Goal: Transaction & Acquisition: Book appointment/travel/reservation

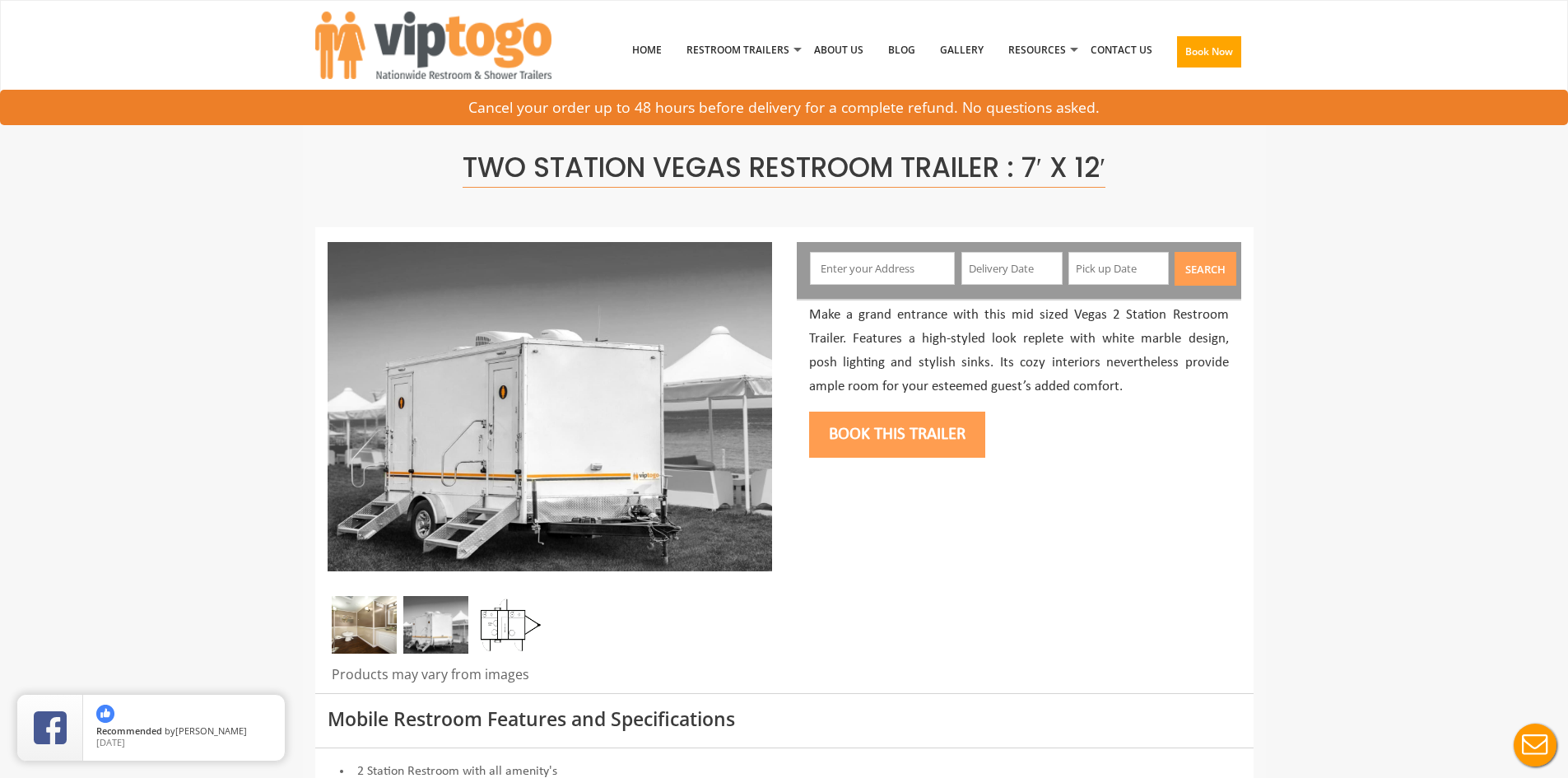
click at [880, 270] on input "text" at bounding box center [882, 269] width 145 height 33
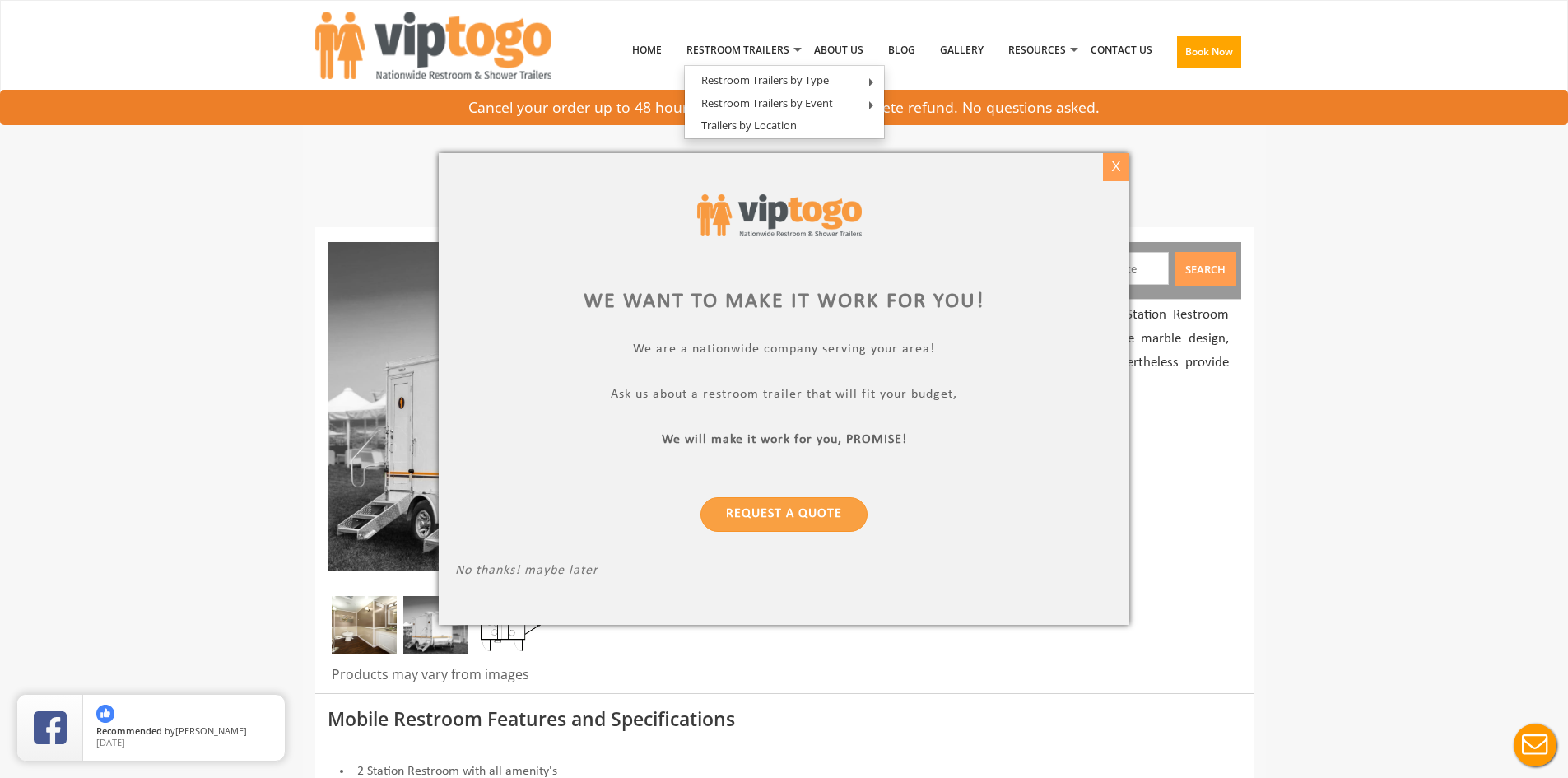
click at [1116, 176] on div "X" at bounding box center [1115, 167] width 26 height 28
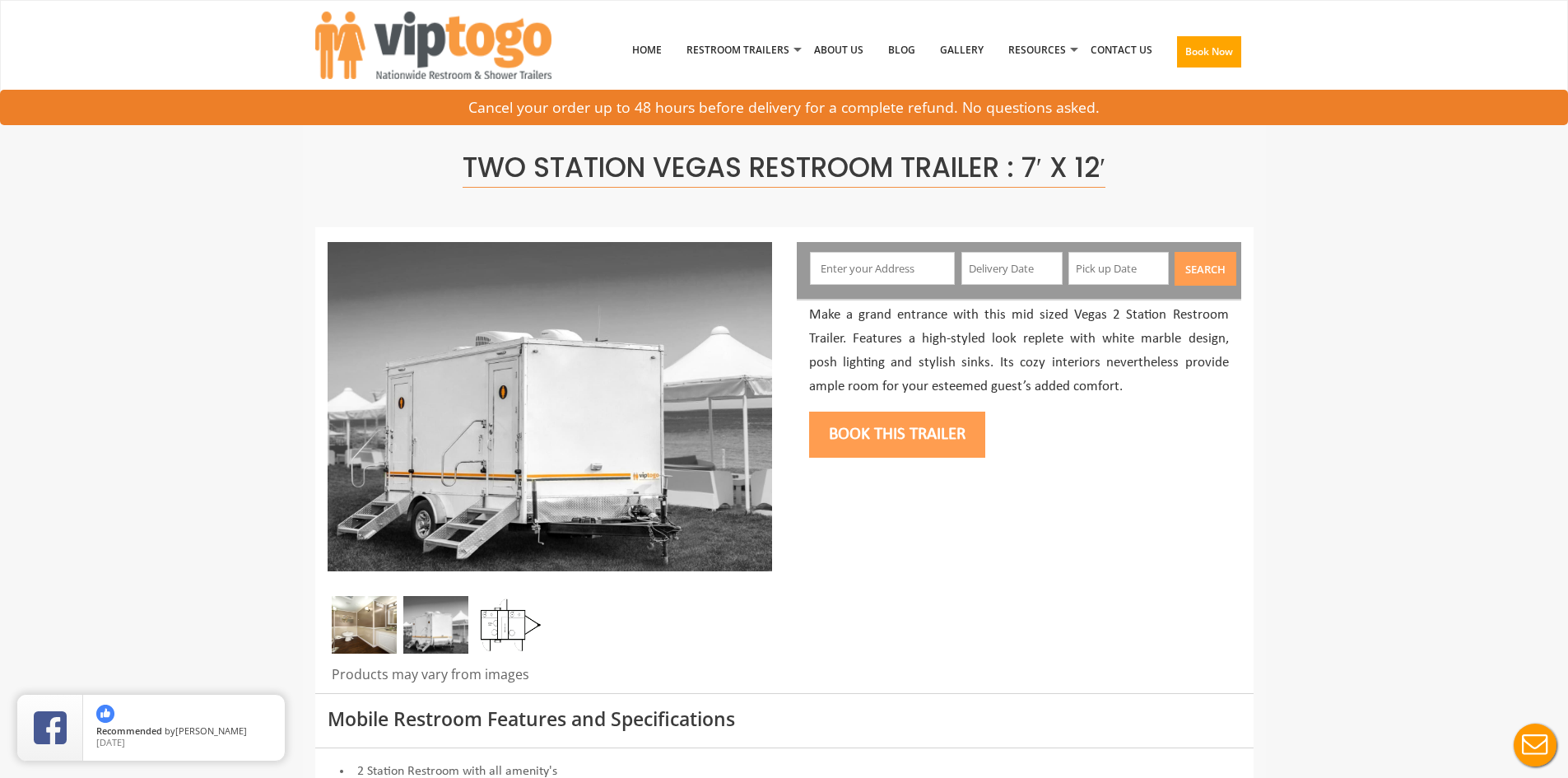
click at [891, 261] on input "text" at bounding box center [882, 269] width 145 height 33
type input "Basking Ridge, NJ 07920, USA"
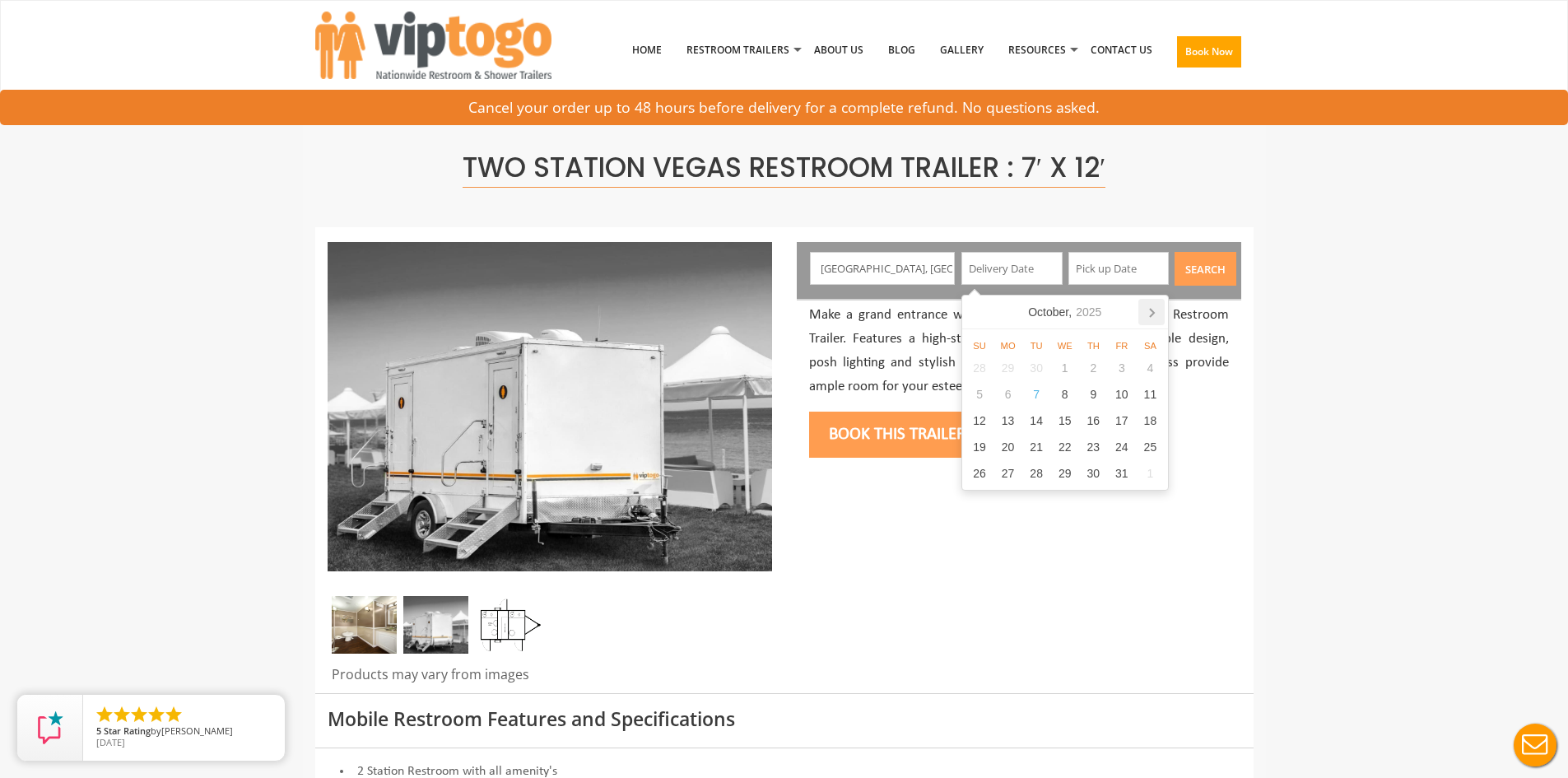
click at [1150, 309] on icon at bounding box center [1152, 313] width 4 height 8
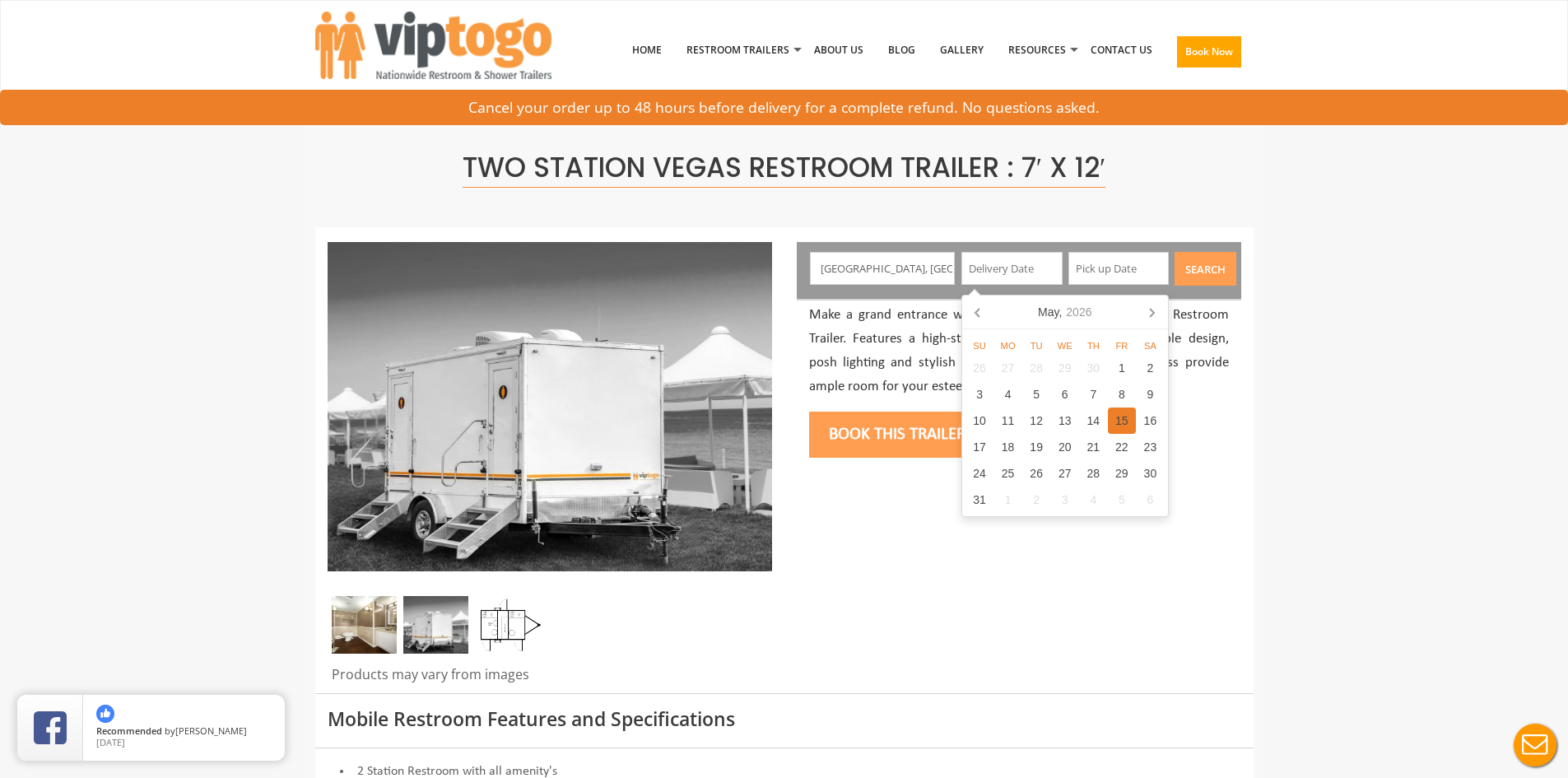
click at [1129, 428] on div "15" at bounding box center [1122, 421] width 29 height 27
type input "05/15/2026"
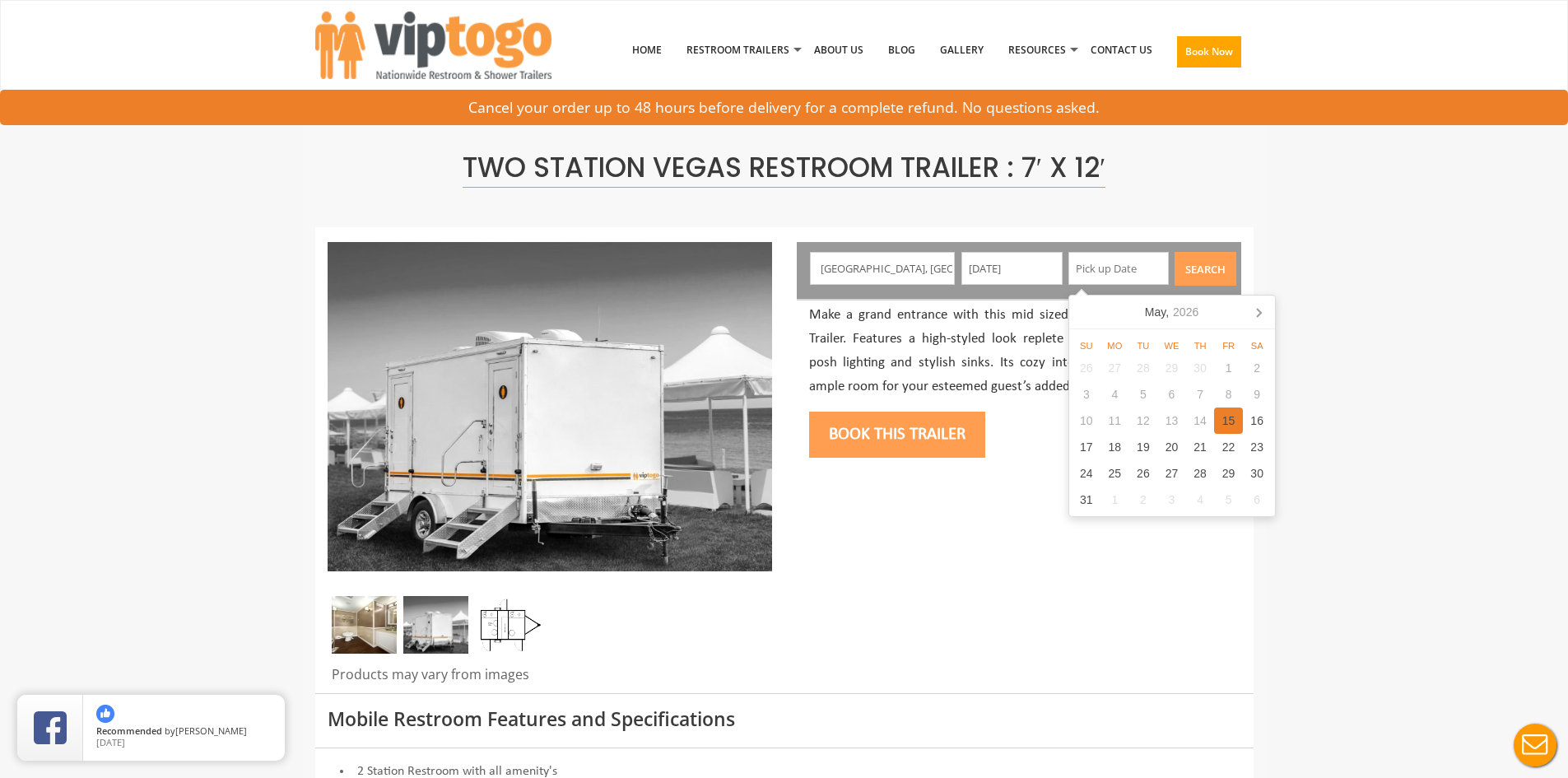
click at [1231, 418] on div "15" at bounding box center [1228, 421] width 29 height 27
type input "05/15/2026"
click at [1228, 417] on div "15" at bounding box center [1228, 421] width 29 height 27
click at [1215, 271] on button "Search" at bounding box center [1205, 269] width 62 height 34
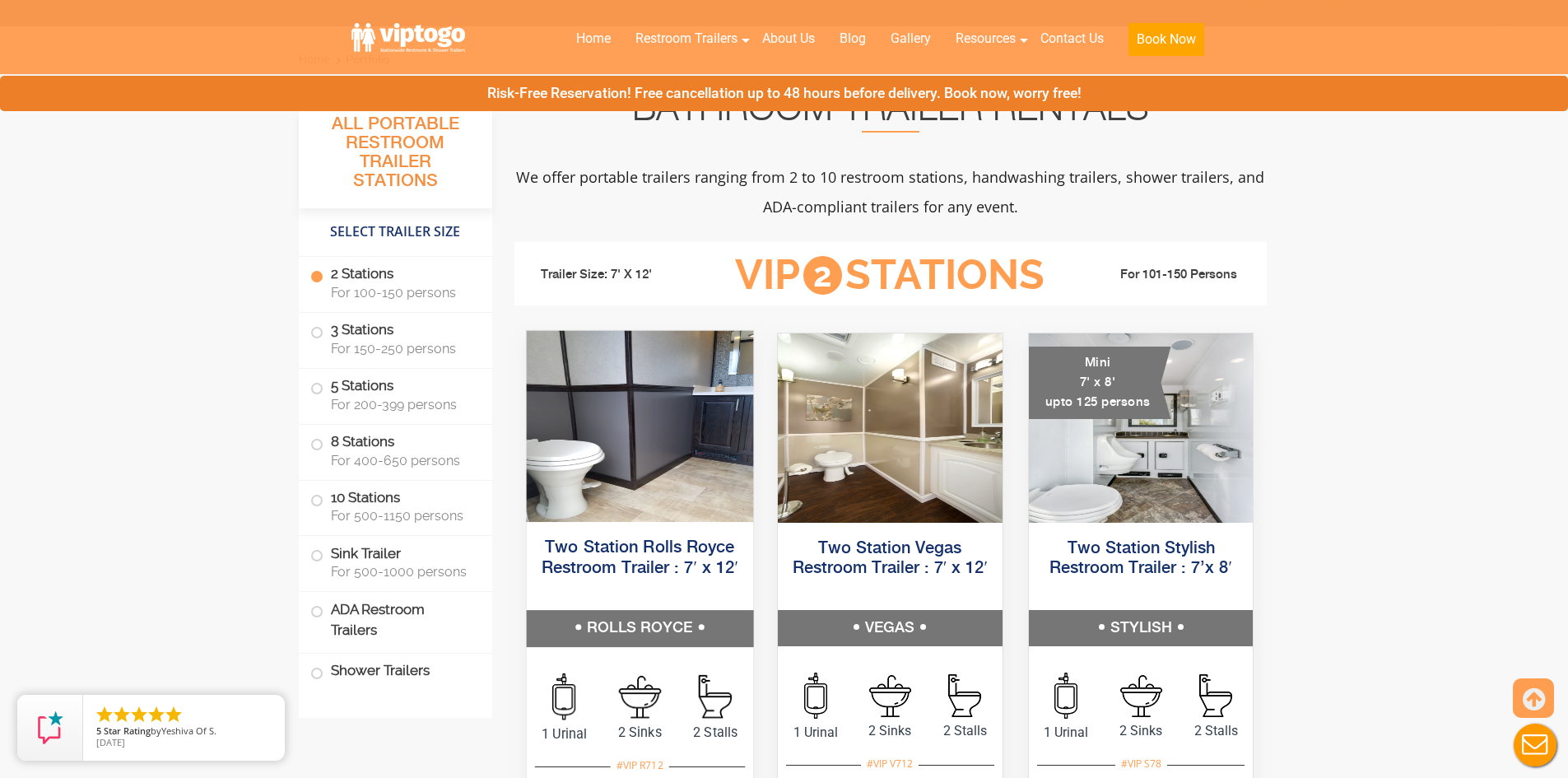
scroll to position [667, 0]
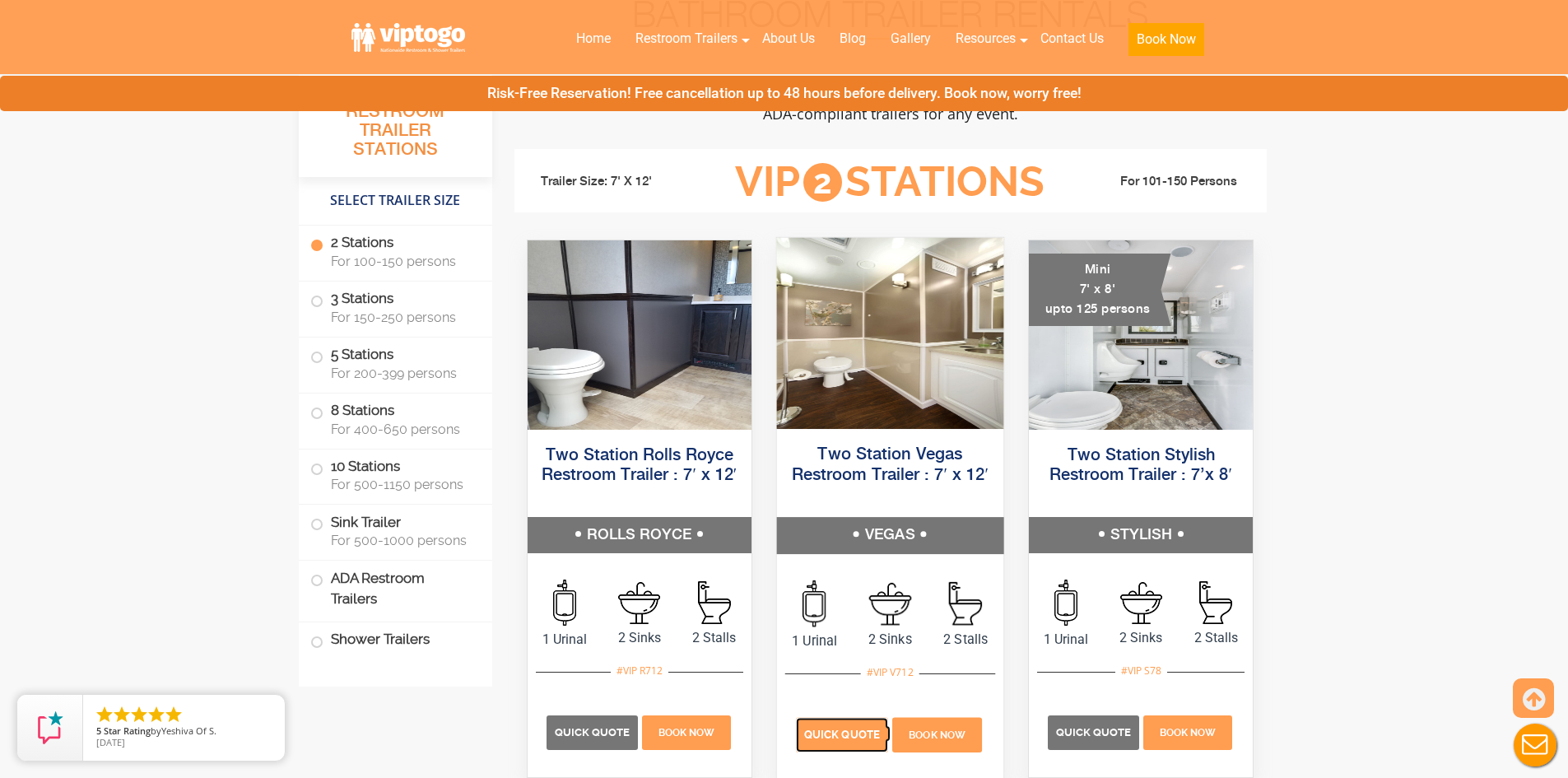
click at [822, 728] on span "Quick Quote" at bounding box center [841, 734] width 76 height 12
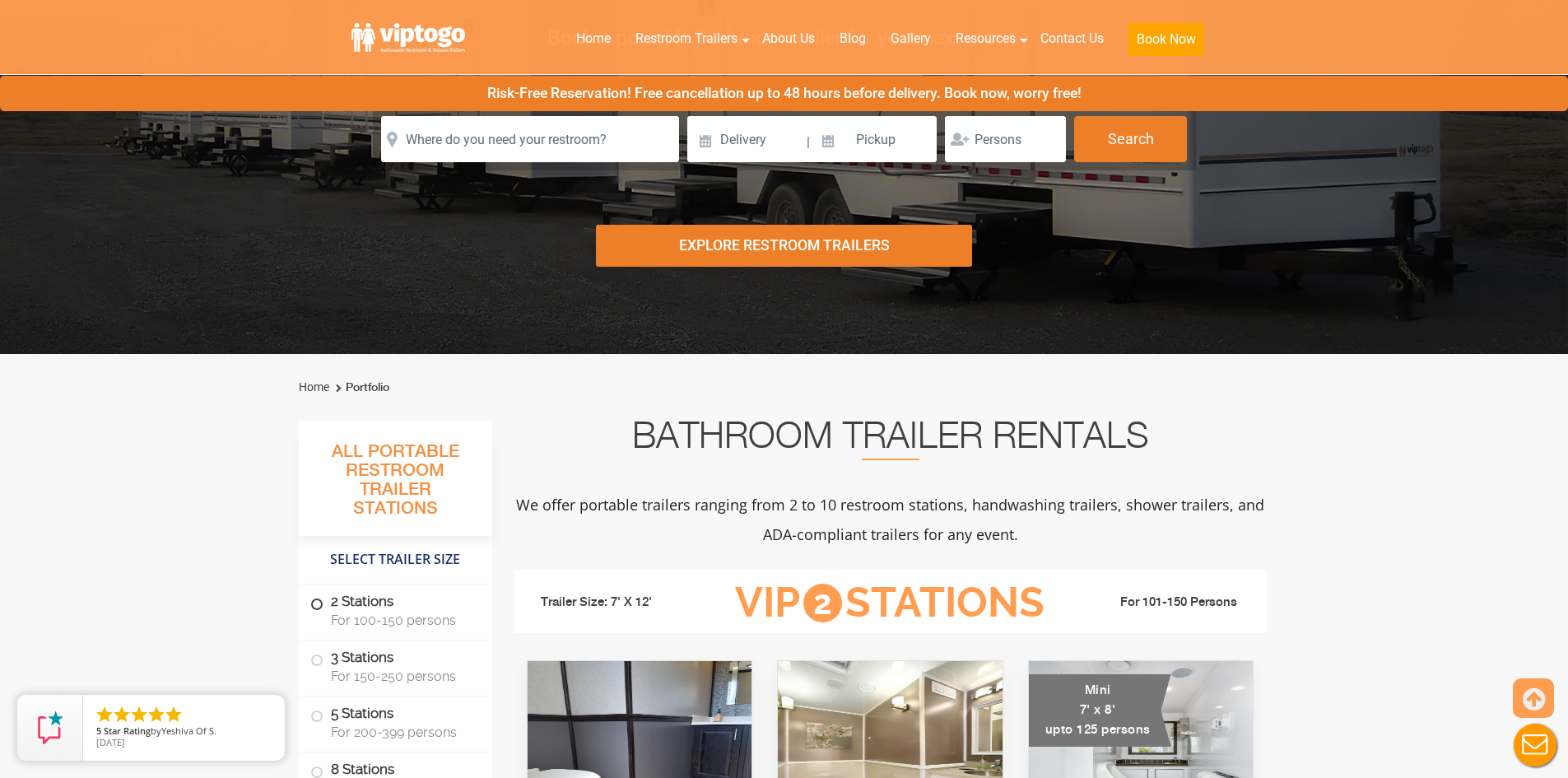
click at [388, 609] on label "2 Stations For 100-150 persons" at bounding box center [395, 609] width 171 height 51
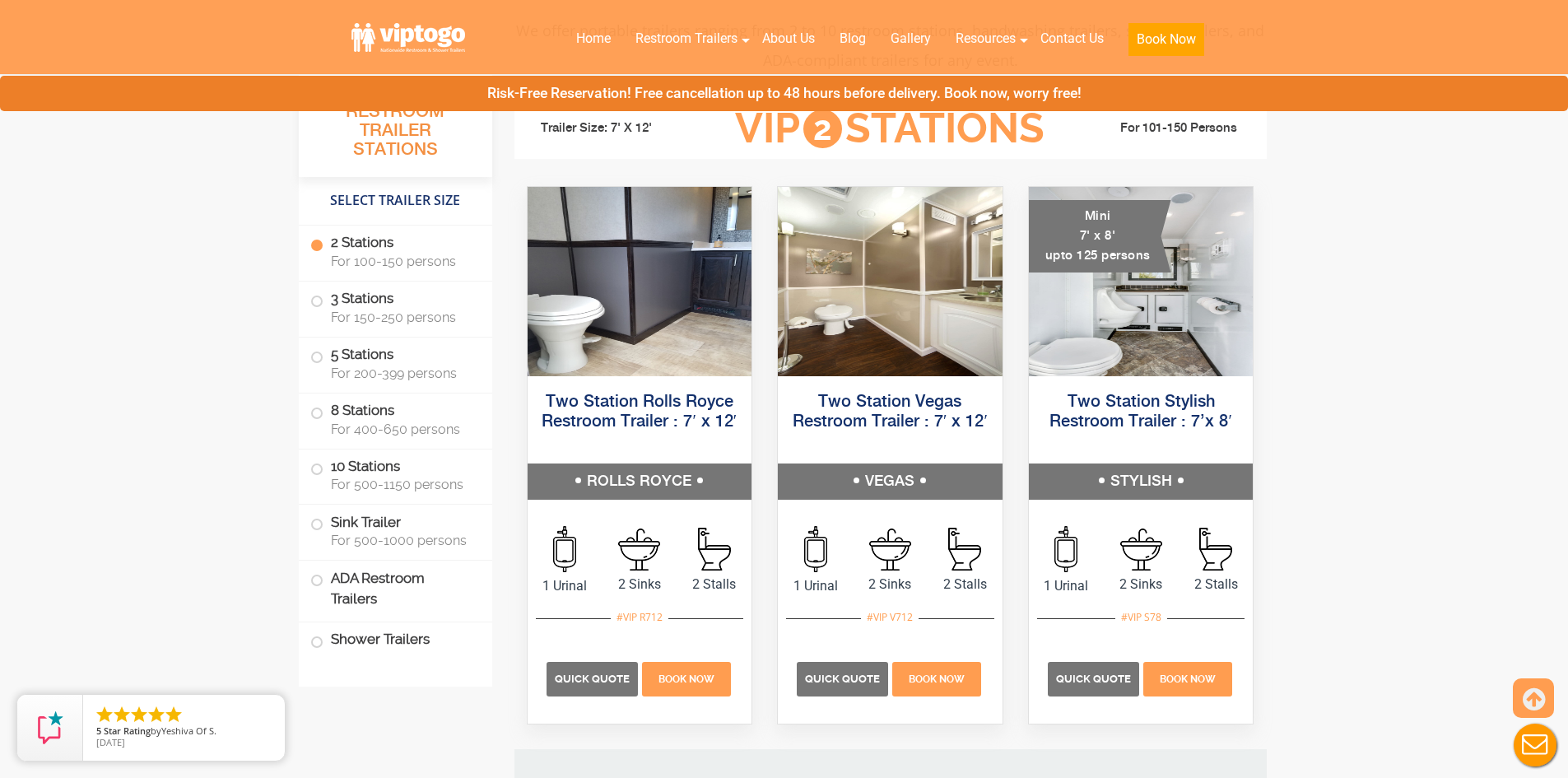
scroll to position [750, 0]
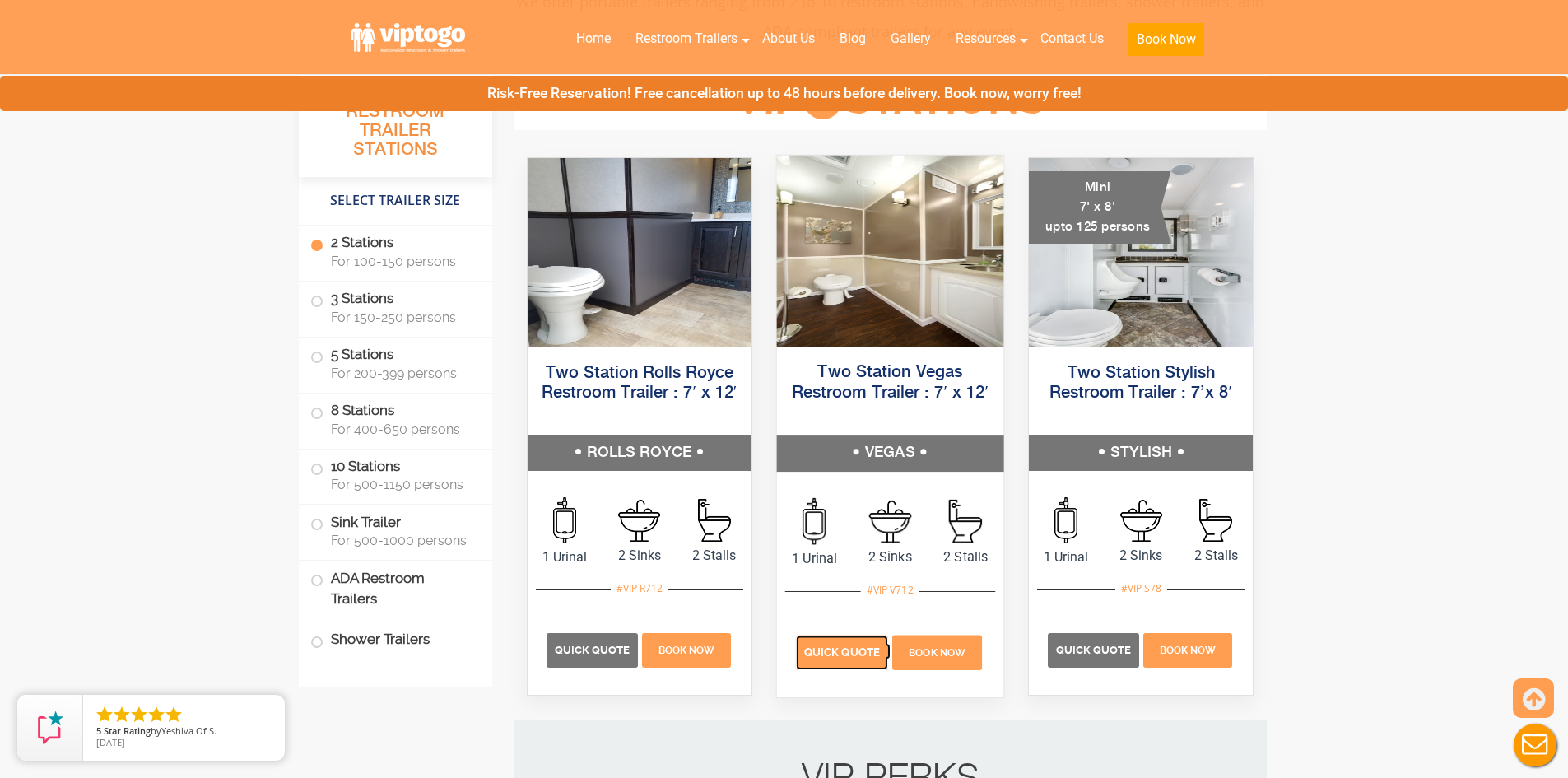
click at [817, 643] on p "Quick Quote" at bounding box center [841, 653] width 92 height 35
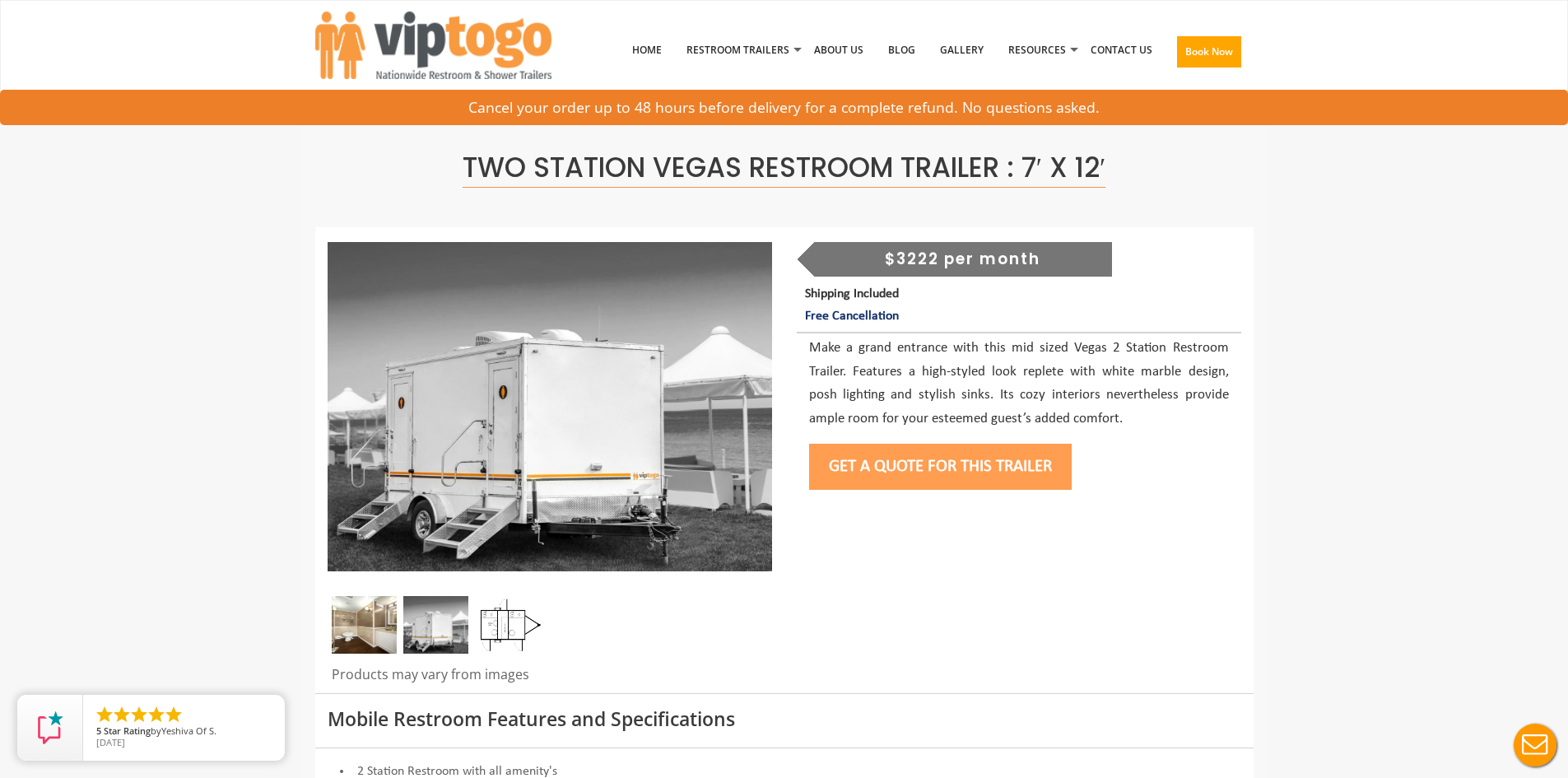
click at [903, 264] on div "$3222 per month" at bounding box center [963, 260] width 298 height 35
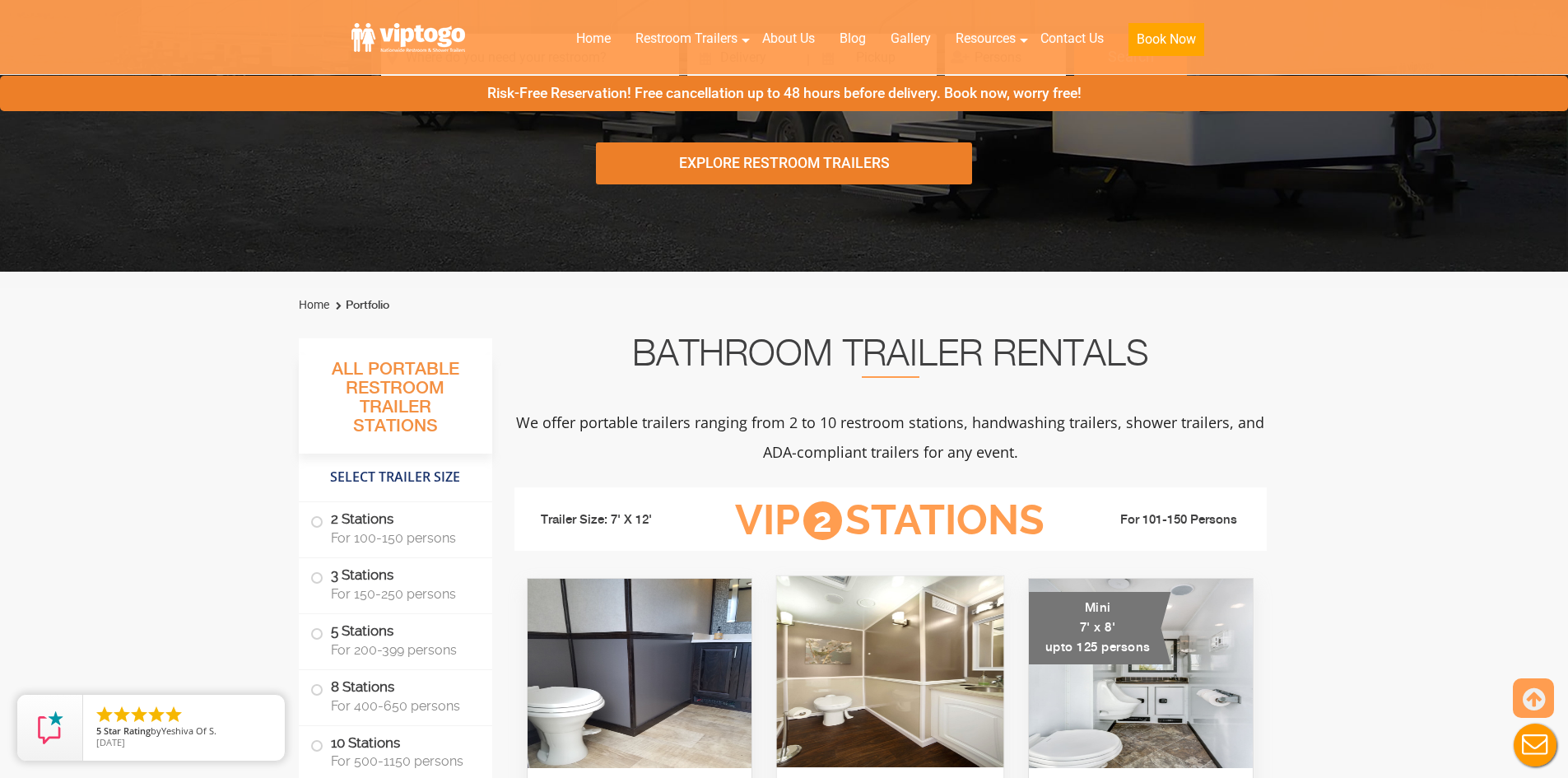
scroll to position [658, 0]
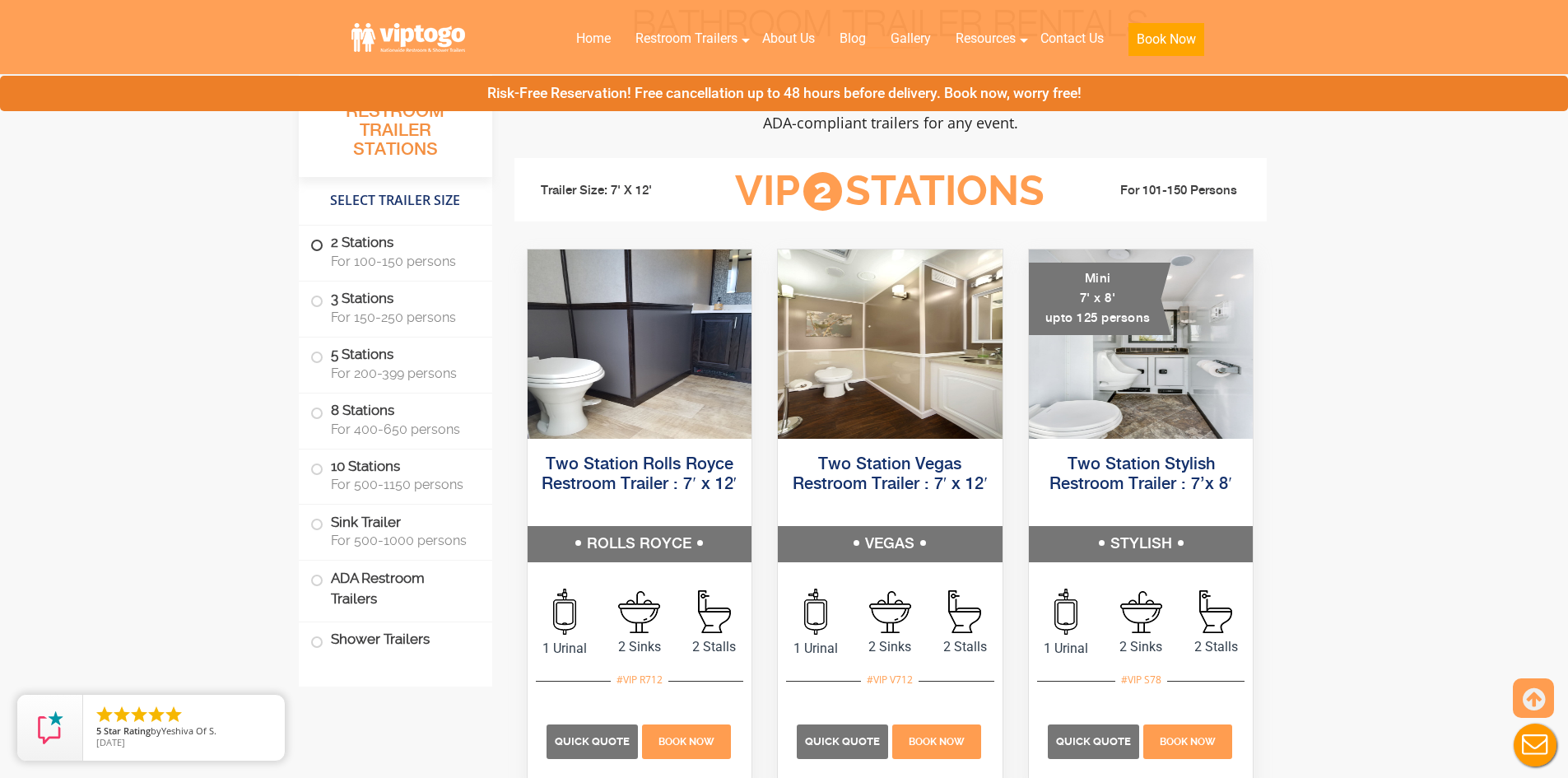
click at [393, 247] on label "2 Stations For 100-150 persons" at bounding box center [395, 250] width 171 height 51
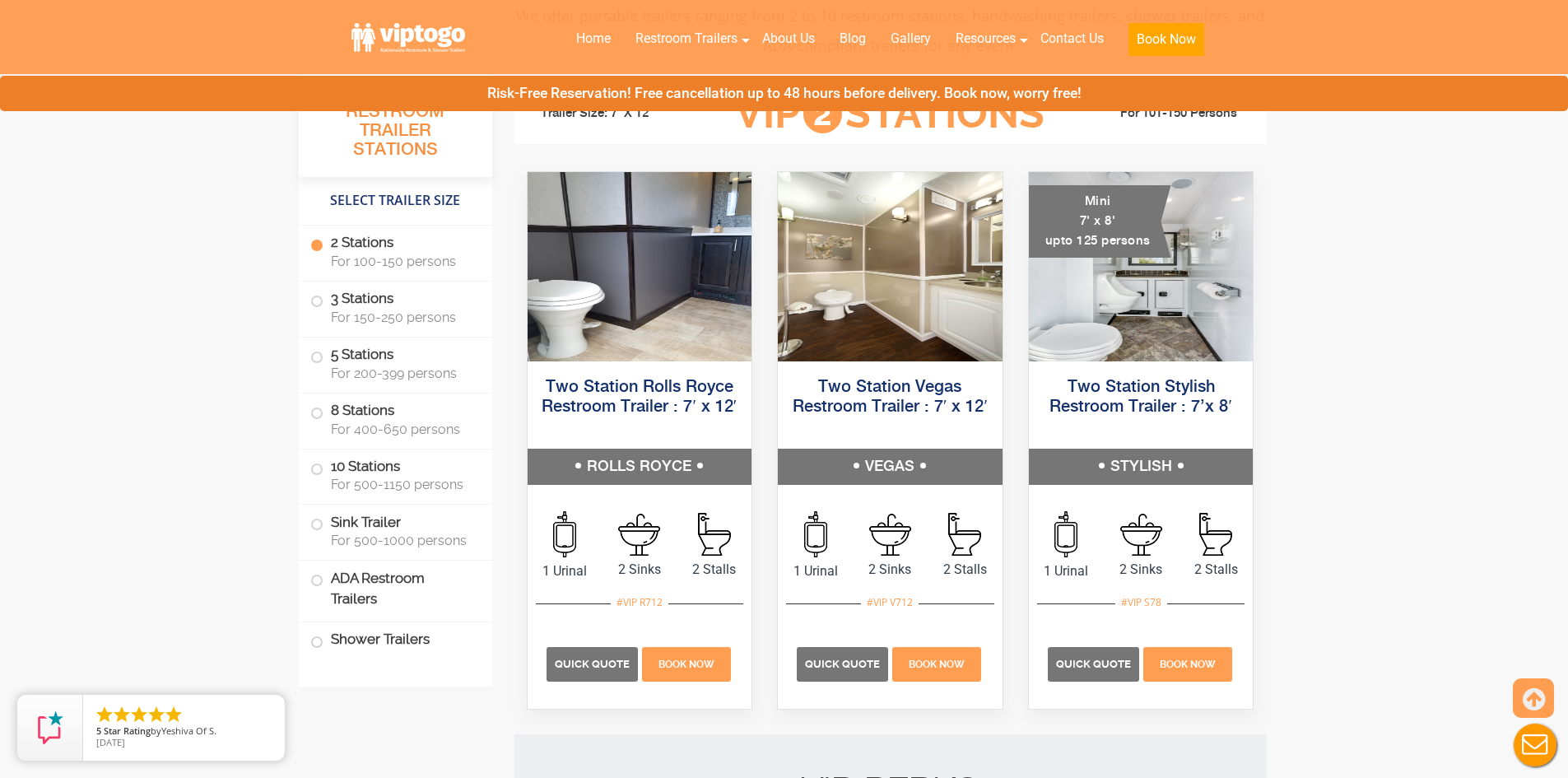
scroll to position [750, 0]
